Goal: Information Seeking & Learning: Learn about a topic

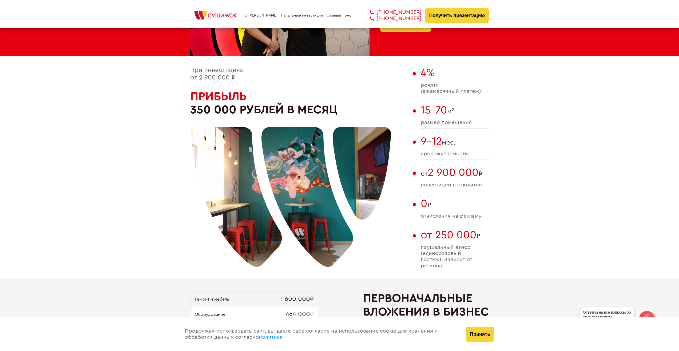
scroll to position [293, 0]
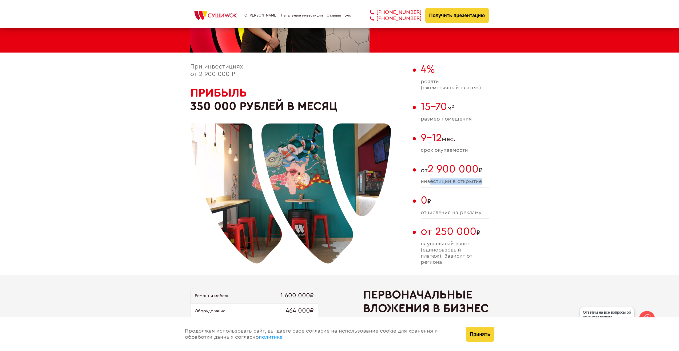
drag, startPoint x: 458, startPoint y: 183, endPoint x: 504, endPoint y: 189, distance: 46.5
drag, startPoint x: 441, startPoint y: 213, endPoint x: 505, endPoint y: 210, distance: 64.1
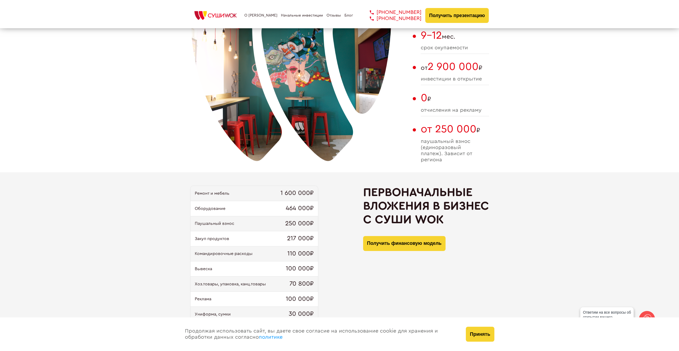
scroll to position [400, 0]
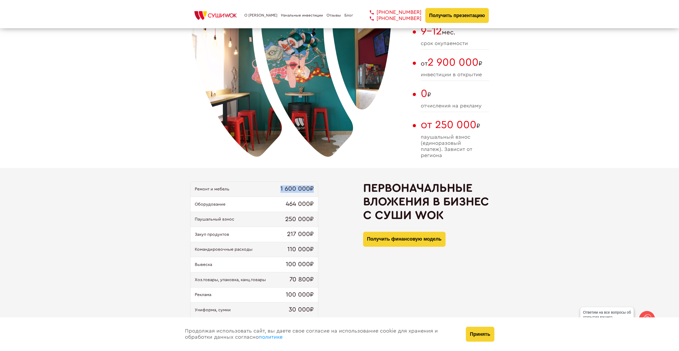
drag, startPoint x: 278, startPoint y: 190, endPoint x: 374, endPoint y: 217, distance: 99.7
click at [344, 191] on div "Ремонт и мебель 1 600 000₽ Оборудование 464 000₽ Паушальный взнос 250 000₽ Заку…" at bounding box center [339, 260] width 299 height 158
click at [378, 260] on div "Первоначальные вложения в бизнес с [PERSON_NAME] Получить финансовую модель" at bounding box center [426, 260] width 126 height 158
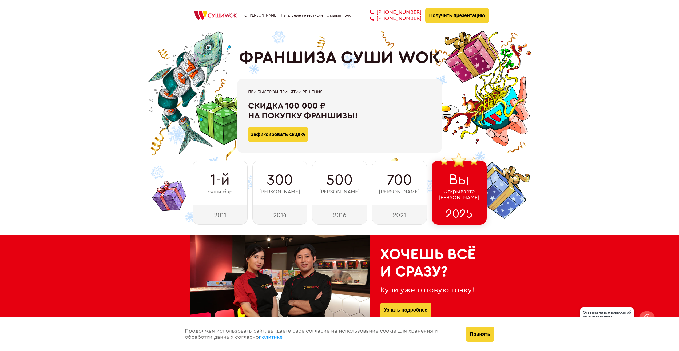
scroll to position [0, 0]
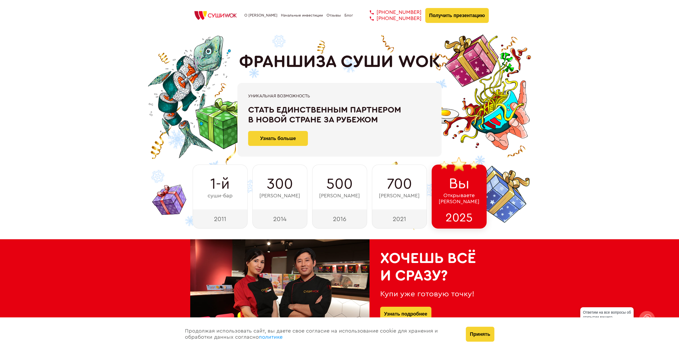
click at [452, 194] on span "Открываете Суши Wok" at bounding box center [458, 199] width 41 height 12
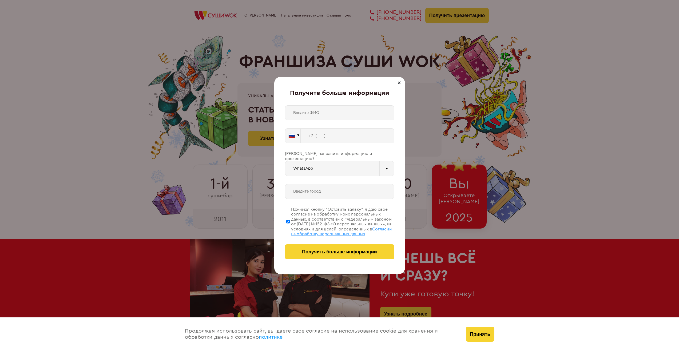
click at [491, 201] on div "Получите больше информации 🇷🇺 🇹🇷 🇧🇾 🇰🇬 🇰🇿 🇦🇿 🇦🇲 🇷🇺" at bounding box center [339, 175] width 679 height 351
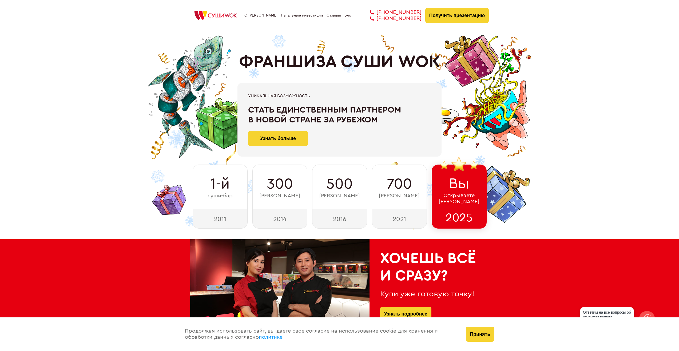
click at [459, 202] on span "Открываете Суши Wok" at bounding box center [458, 199] width 41 height 12
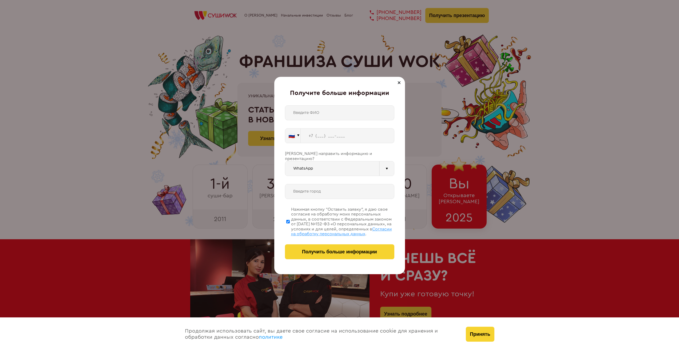
click at [497, 208] on div "Получите больше информации 🇷🇺 🇹🇷 🇧🇾 🇰🇬 🇰🇿 🇦🇿 🇦🇲 🇷🇺" at bounding box center [339, 175] width 679 height 351
